Goal: Task Accomplishment & Management: Complete application form

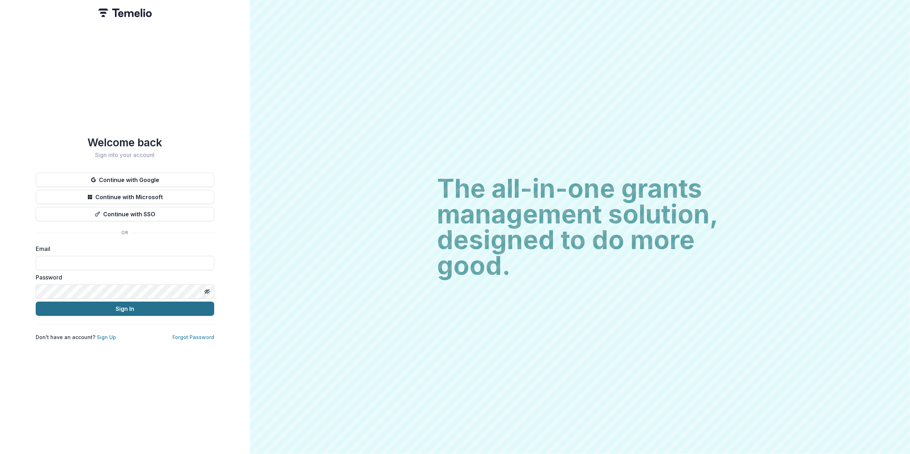
type input "**********"
click at [162, 307] on button "Sign In" at bounding box center [125, 309] width 178 height 14
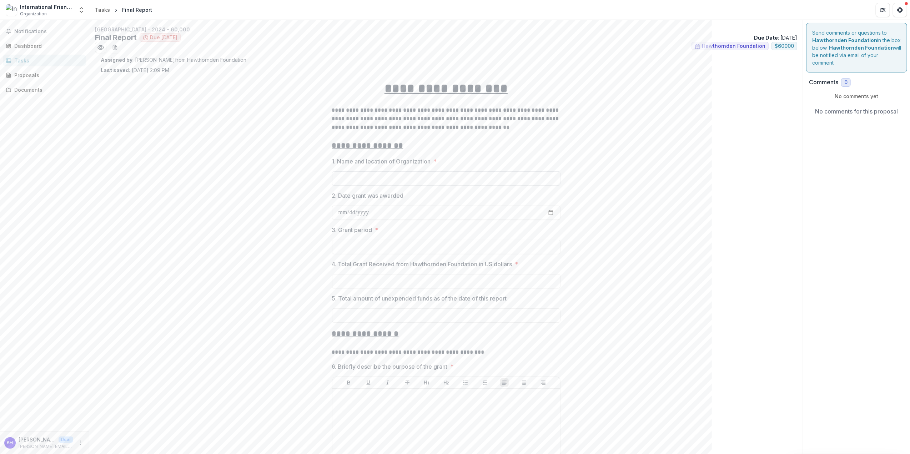
click at [372, 173] on input "1. Name and location of Organization *" at bounding box center [446, 178] width 228 height 14
